Goal: Task Accomplishment & Management: Use online tool/utility

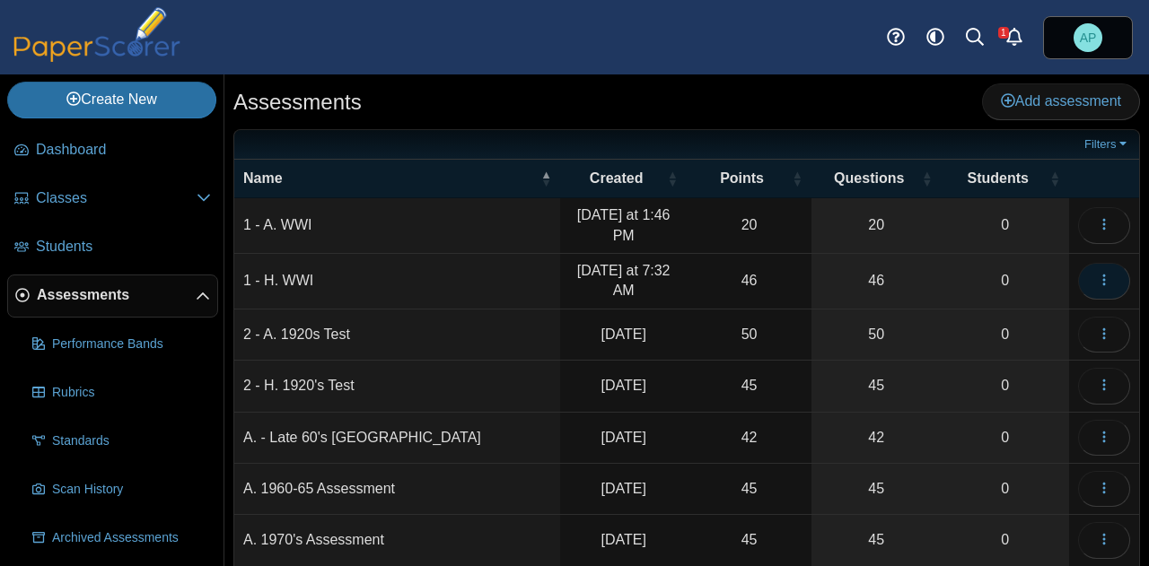
click at [1082, 274] on button "button" at bounding box center [1104, 281] width 52 height 36
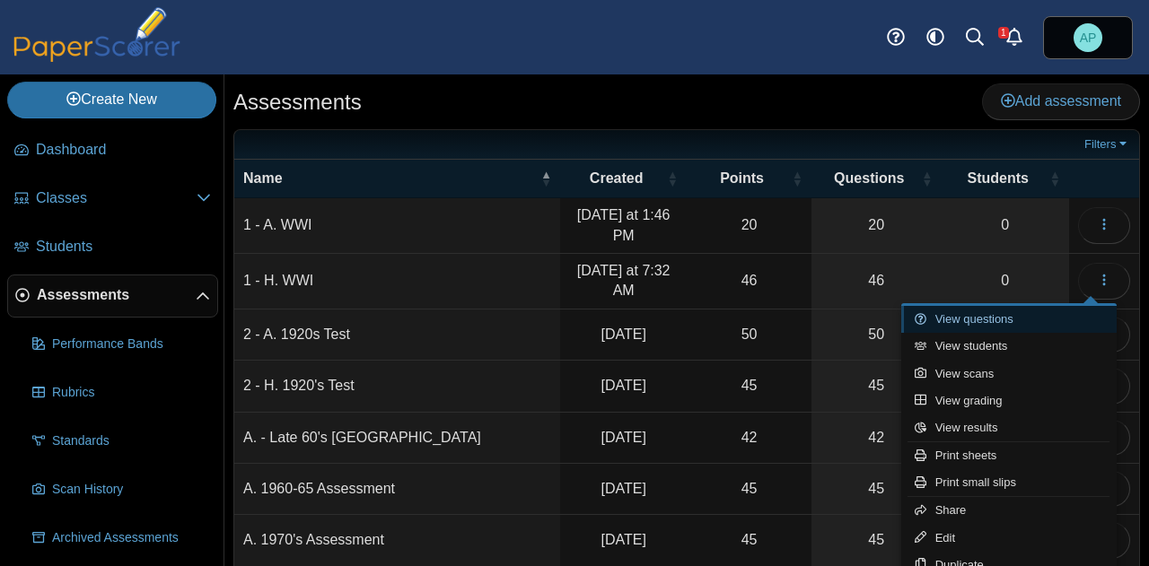
click at [1015, 327] on link "View questions" at bounding box center [1008, 319] width 215 height 27
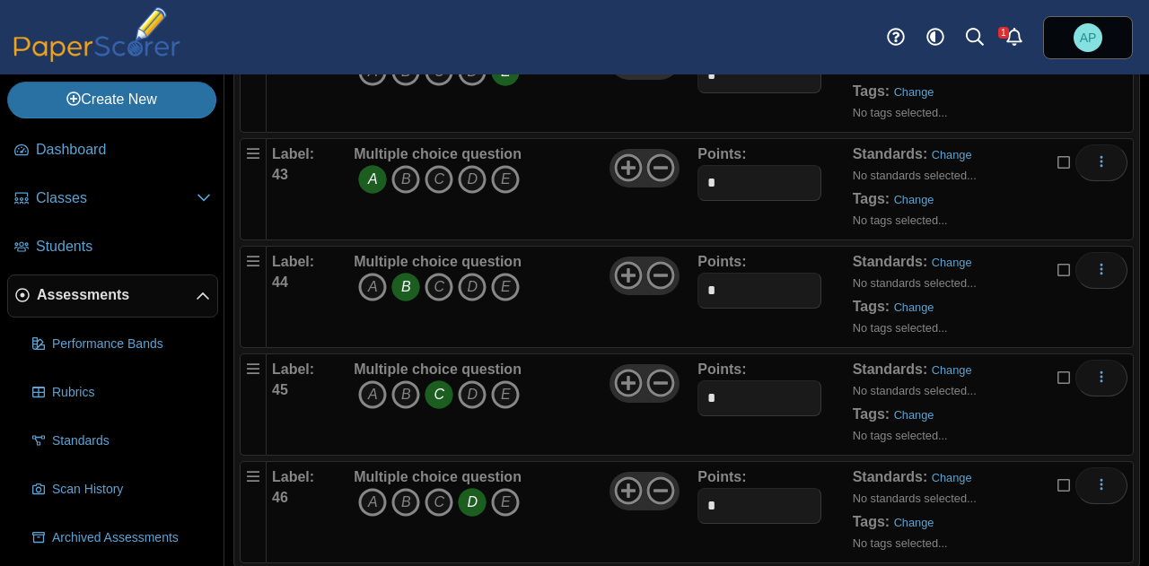
scroll to position [4753, 0]
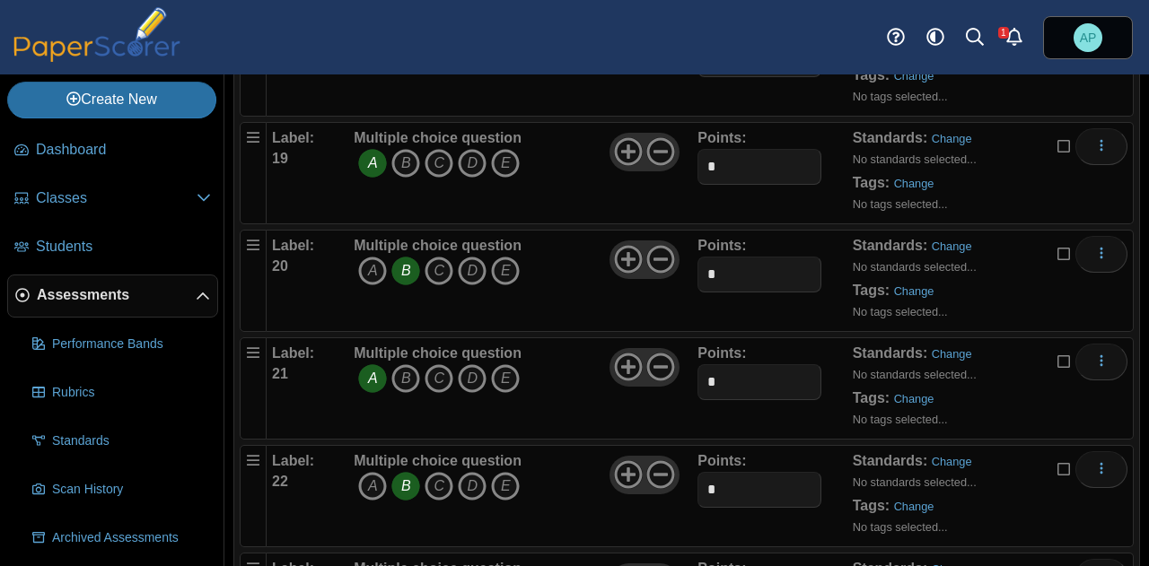
scroll to position [2181, 0]
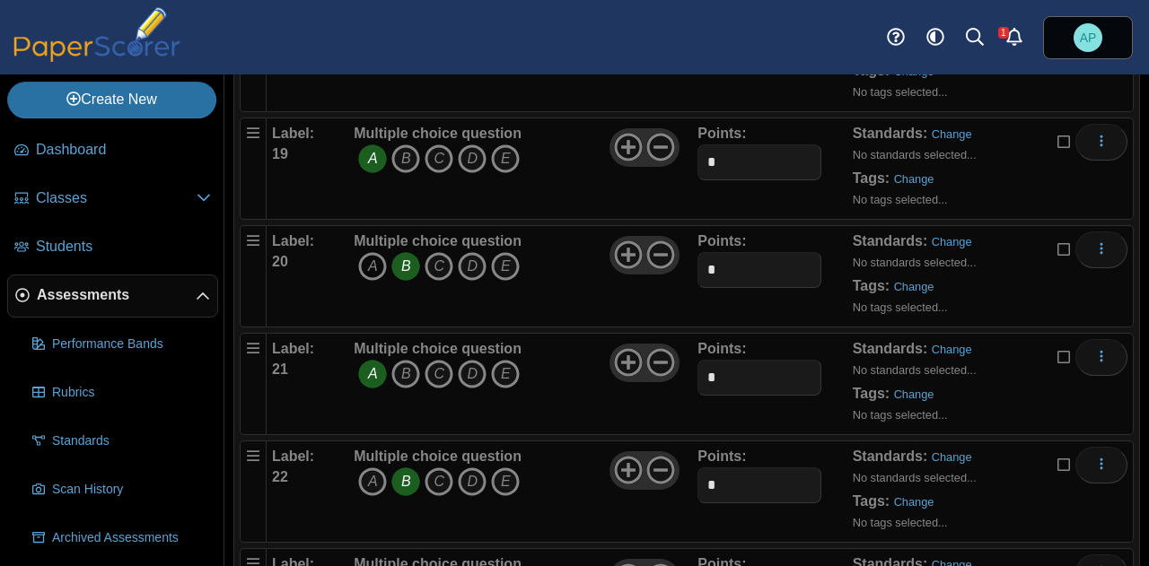
click at [366, 262] on icon "A" at bounding box center [372, 266] width 29 height 29
click at [373, 252] on icon "A" at bounding box center [372, 266] width 29 height 29
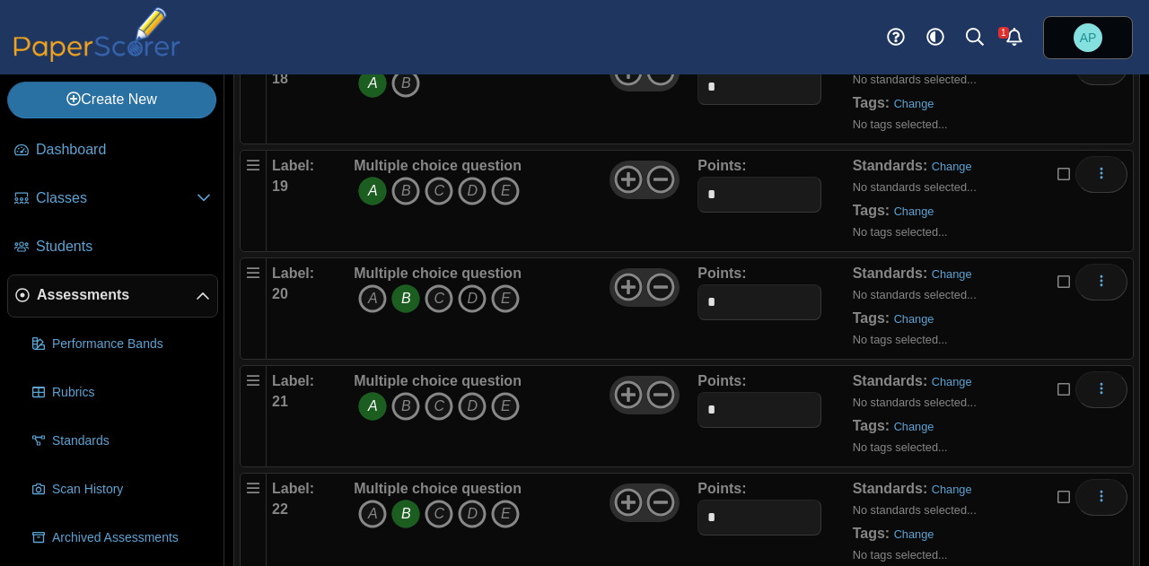
scroll to position [2144, 0]
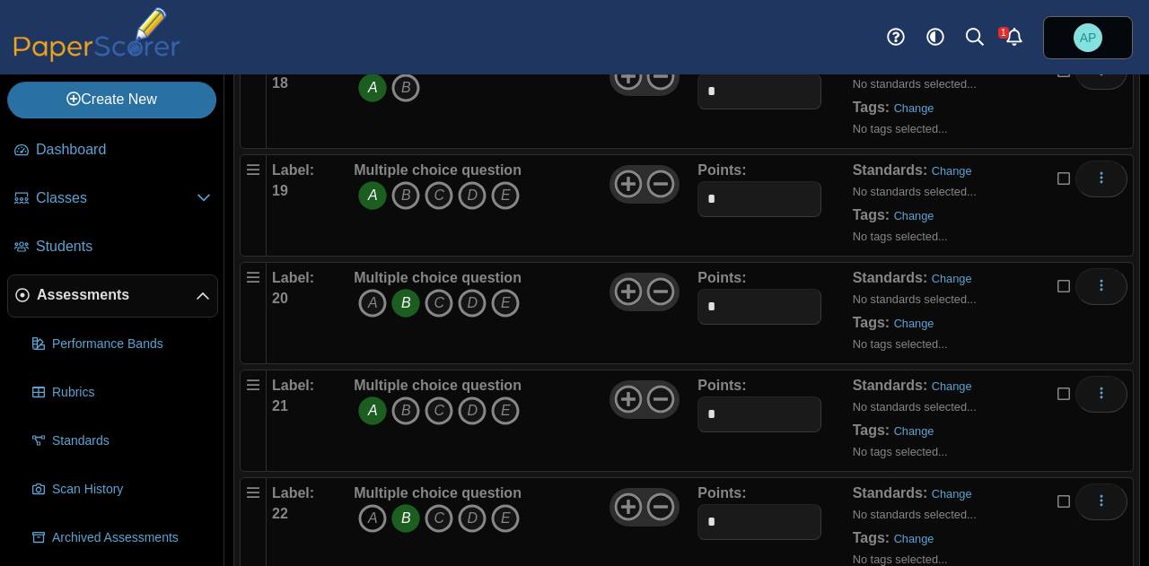
click at [372, 504] on icon "A" at bounding box center [372, 518] width 29 height 29
click at [403, 509] on icon "B" at bounding box center [405, 518] width 29 height 29
click at [655, 493] on icon at bounding box center [660, 507] width 29 height 29
click at [652, 386] on icon at bounding box center [660, 399] width 29 height 29
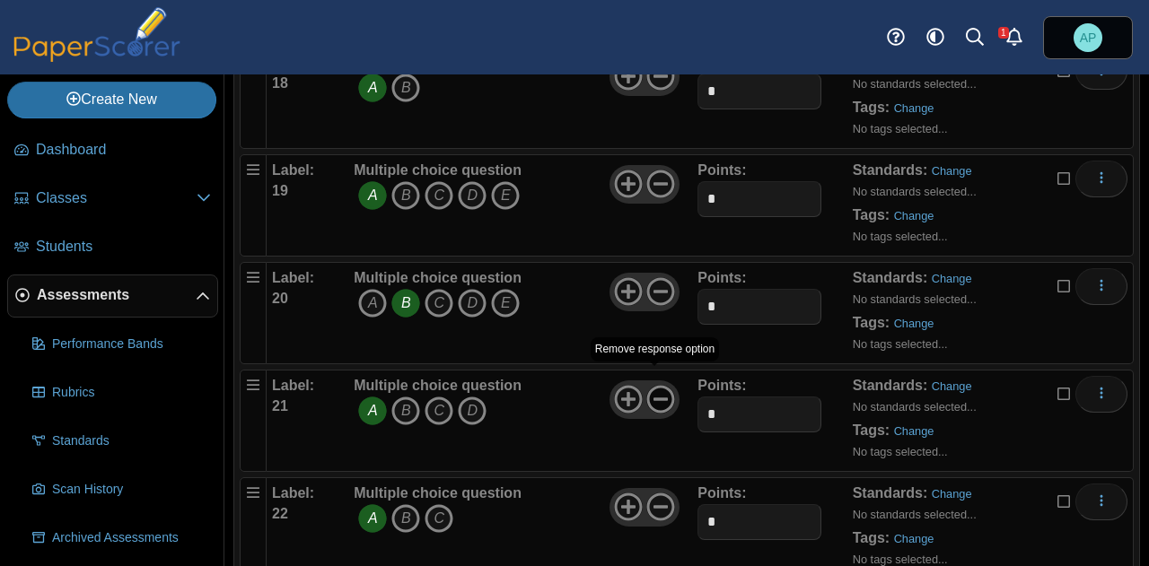
click at [652, 386] on icon at bounding box center [660, 399] width 29 height 29
click at [662, 285] on use at bounding box center [661, 292] width 28 height 28
click at [647, 171] on use at bounding box center [661, 185] width 28 height 28
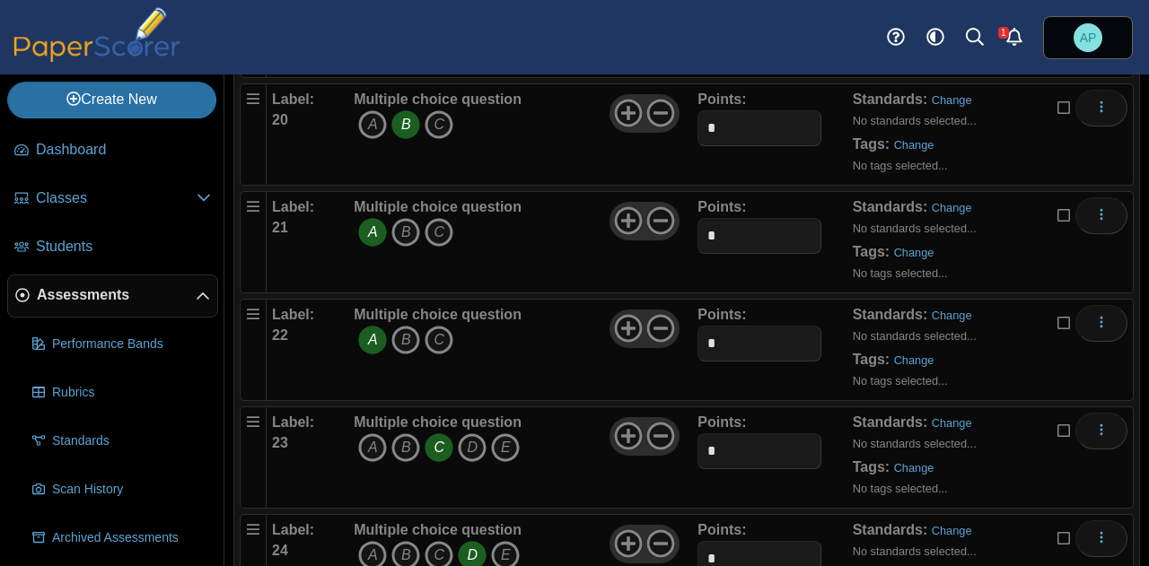
scroll to position [2324, 0]
click at [657, 421] on icon at bounding box center [660, 435] width 29 height 29
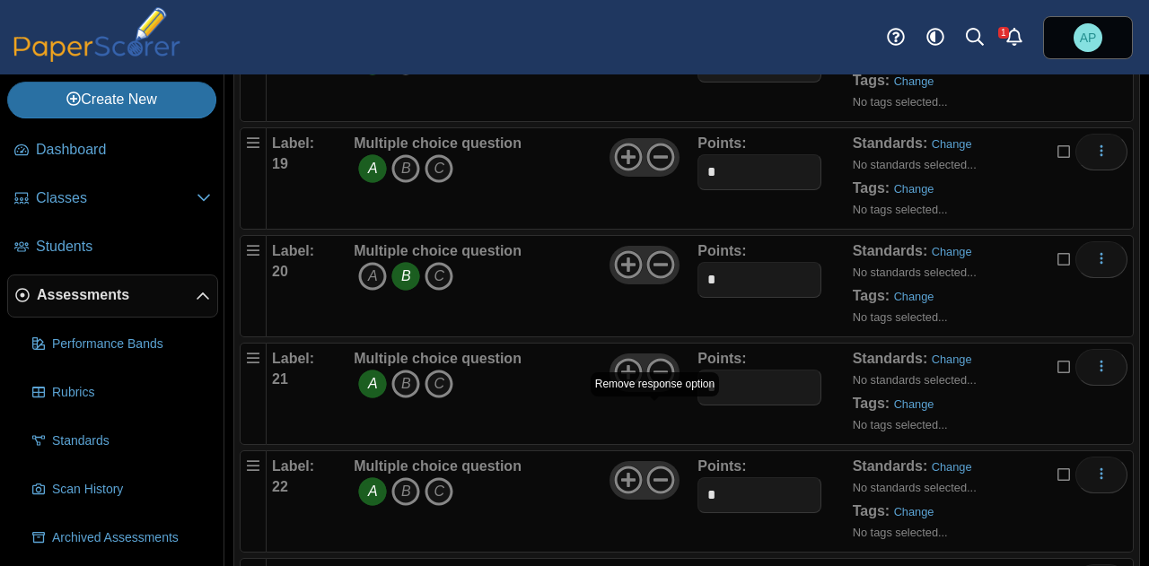
scroll to position [2170, 0]
click at [400, 371] on icon "B" at bounding box center [405, 385] width 29 height 29
click at [379, 371] on icon "A" at bounding box center [372, 385] width 29 height 29
click at [375, 263] on icon "A" at bounding box center [372, 277] width 29 height 29
click at [402, 265] on icon "B" at bounding box center [405, 277] width 29 height 29
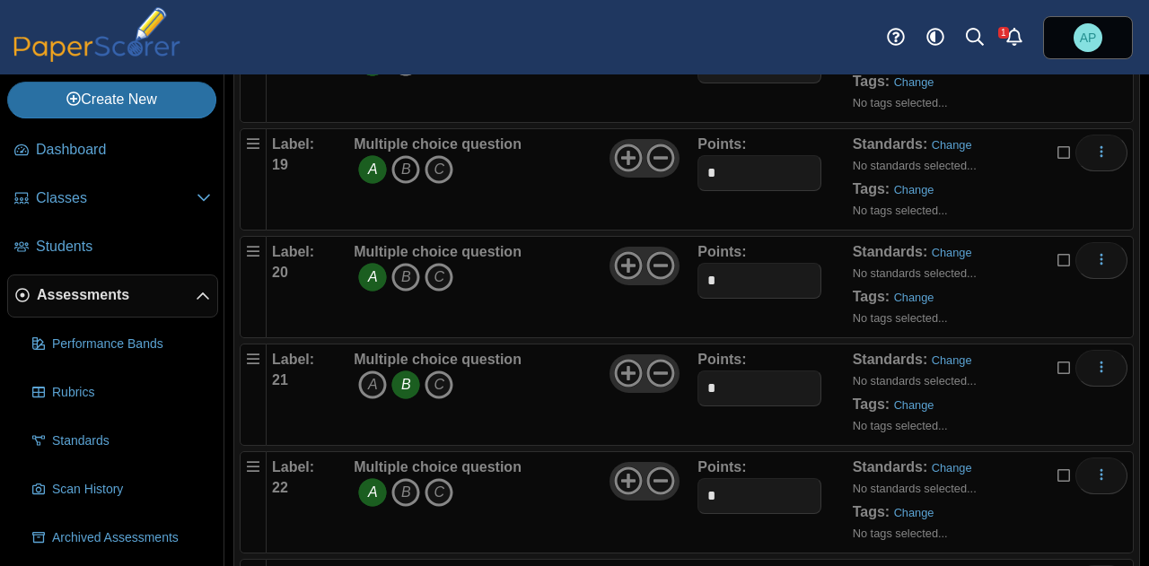
click at [404, 160] on icon "B" at bounding box center [405, 169] width 29 height 29
click at [376, 163] on icon "A" at bounding box center [372, 169] width 29 height 29
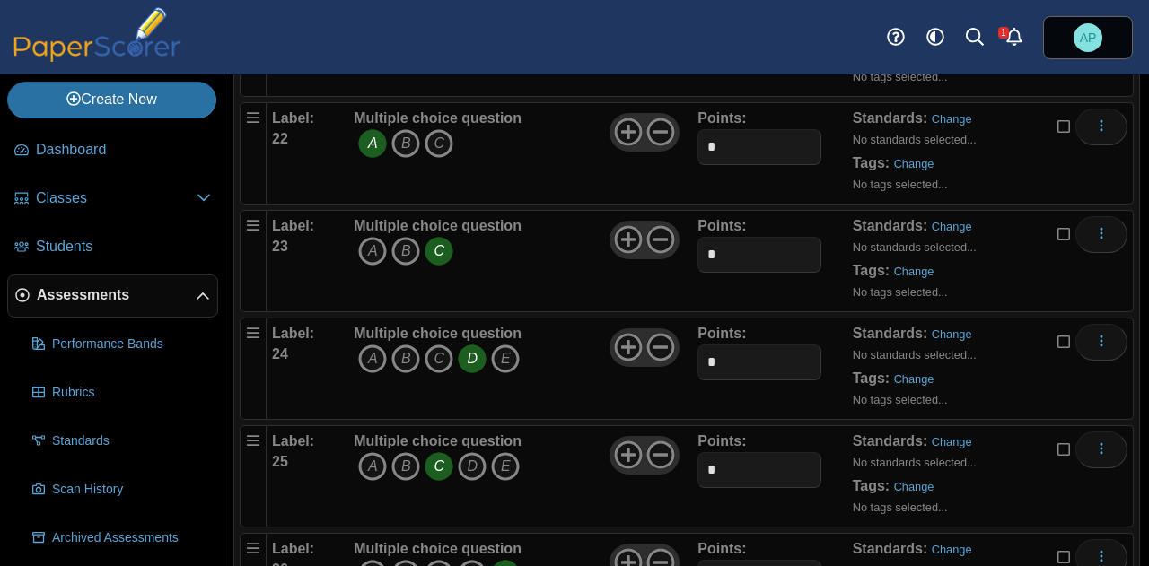
scroll to position [2520, 0]
click at [503, 217] on b "Multiple choice question" at bounding box center [438, 224] width 168 height 15
